Goal: Use online tool/utility: Use online tool/utility

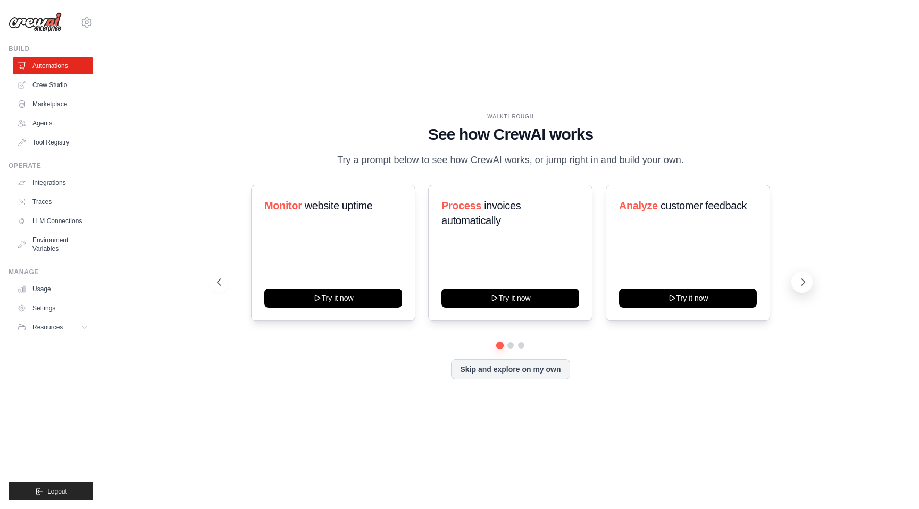
click at [804, 283] on icon at bounding box center [803, 282] width 3 height 6
click at [215, 280] on icon at bounding box center [218, 282] width 11 height 11
click at [71, 83] on link "Crew Studio" at bounding box center [54, 85] width 80 height 17
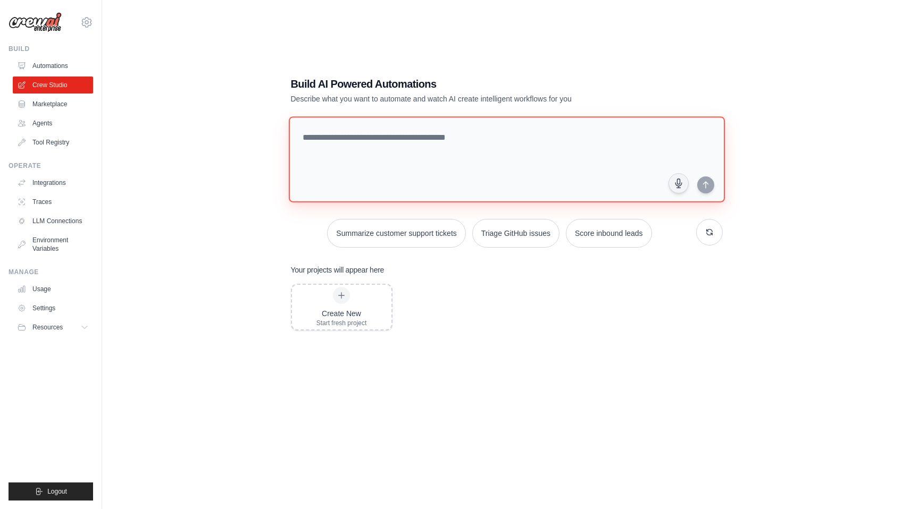
click at [363, 129] on textarea at bounding box center [506, 159] width 436 height 86
